Goal: Find specific page/section: Find specific page/section

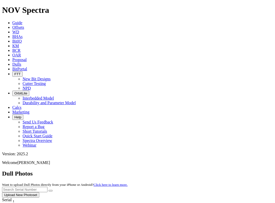
drag, startPoint x: 170, startPoint y: 31, endPoint x: 186, endPoint y: 27, distance: 15.5
click at [47, 187] on input "text" at bounding box center [24, 189] width 45 height 5
paste input "A313421"
click at [49, 190] on button "submit" at bounding box center [51, 191] width 4 height 2
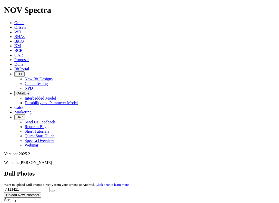
scroll to position [0, 13]
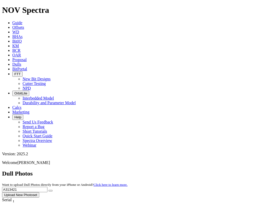
scroll to position [0, 12]
click at [47, 187] on input "A313421" at bounding box center [24, 189] width 45 height 5
paste input "227"
click at [47, 187] on input "A313227" at bounding box center [24, 189] width 45 height 5
type input "A313227"
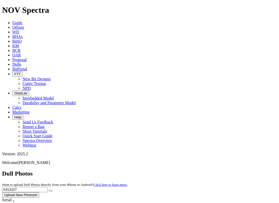
click at [51, 191] on icon "submit" at bounding box center [51, 191] width 0 height 0
click at [47, 187] on input "A313227" at bounding box center [24, 189] width 45 height 5
click at [51, 191] on icon "submit" at bounding box center [51, 191] width 0 height 0
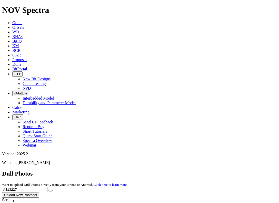
click at [47, 187] on input "A313227" at bounding box center [24, 189] width 45 height 5
paste input "5351"
type input "A315351"
click at [49, 190] on button "submit" at bounding box center [51, 191] width 4 height 2
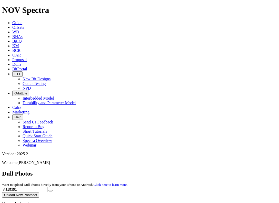
click at [53, 190] on button "submit" at bounding box center [51, 191] width 4 height 2
